Goal: Find specific page/section: Find specific page/section

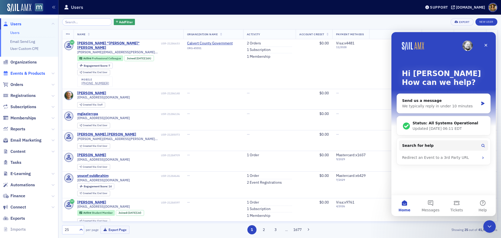
click at [14, 74] on span "Events & Products" at bounding box center [27, 73] width 35 height 6
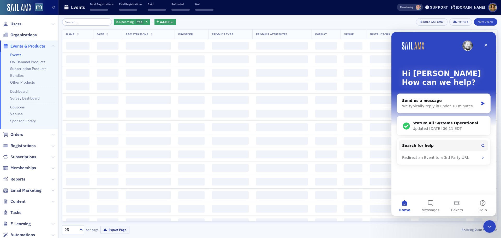
click at [81, 21] on input "search" at bounding box center [87, 21] width 50 height 7
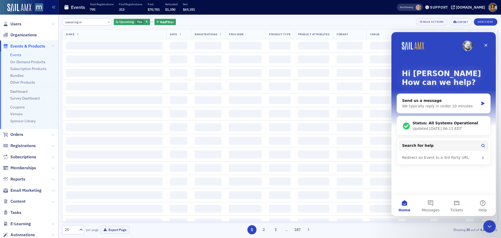
type input "swearing in"
